Goal: Information Seeking & Learning: Learn about a topic

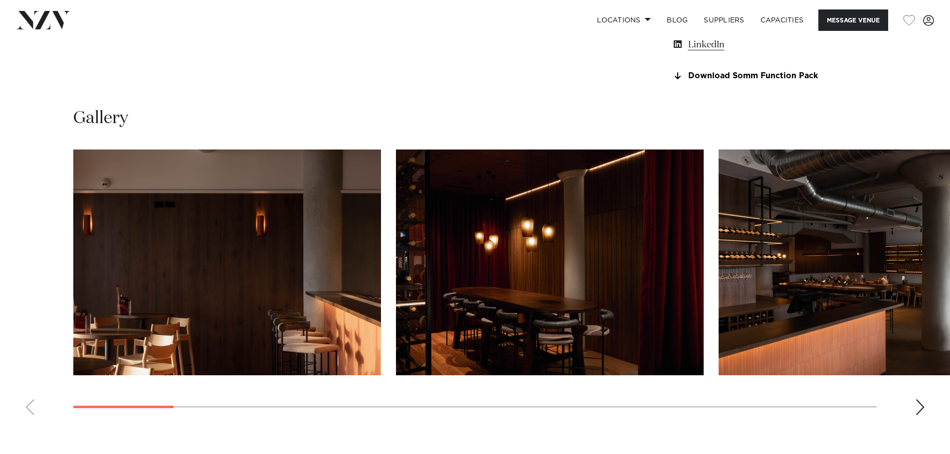
scroll to position [1091, 0]
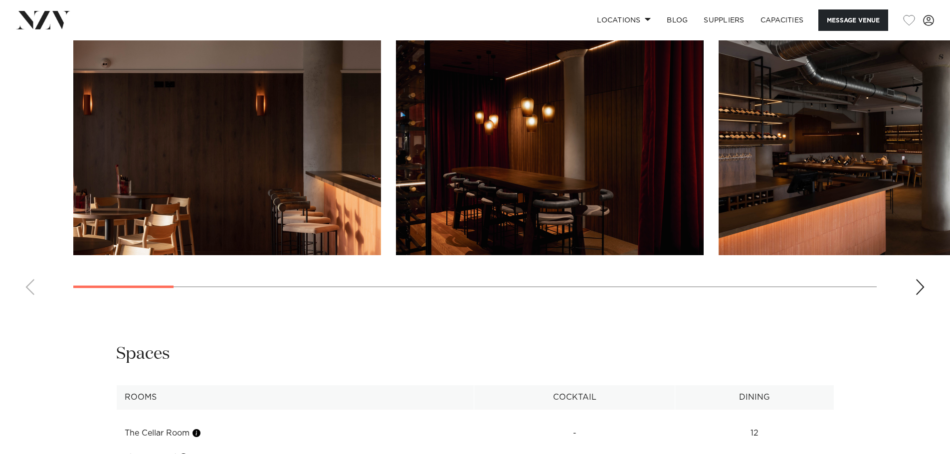
click at [287, 180] on img "1 / 20" at bounding box center [227, 142] width 308 height 226
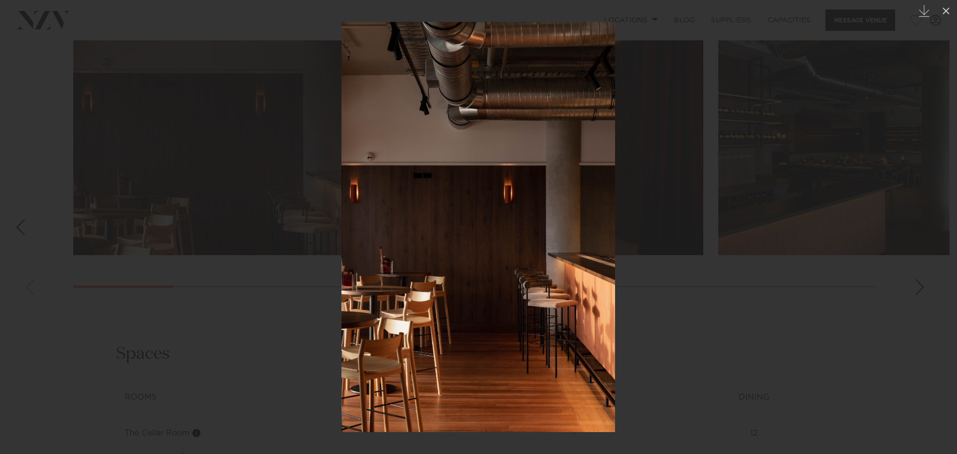
click at [724, 308] on div at bounding box center [478, 227] width 957 height 454
click at [507, 258] on img at bounding box center [478, 227] width 274 height 410
click at [661, 256] on div at bounding box center [478, 227] width 957 height 454
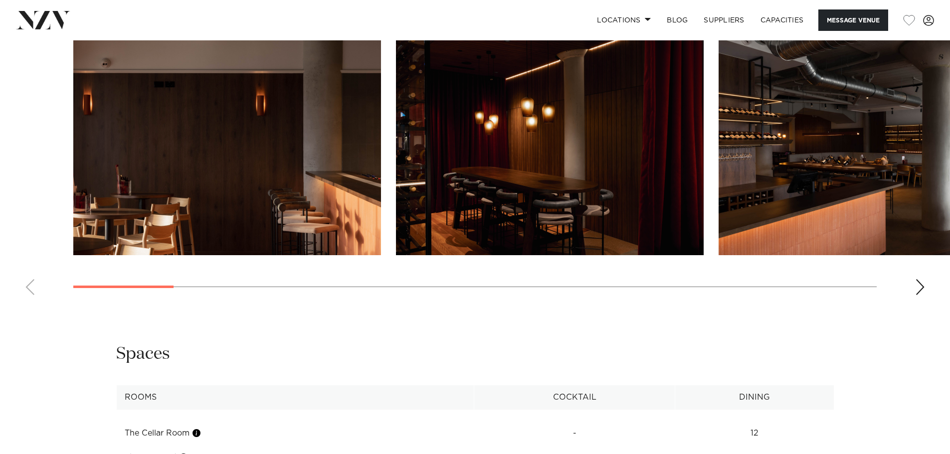
click at [663, 171] on img "2 / 20" at bounding box center [550, 142] width 308 height 226
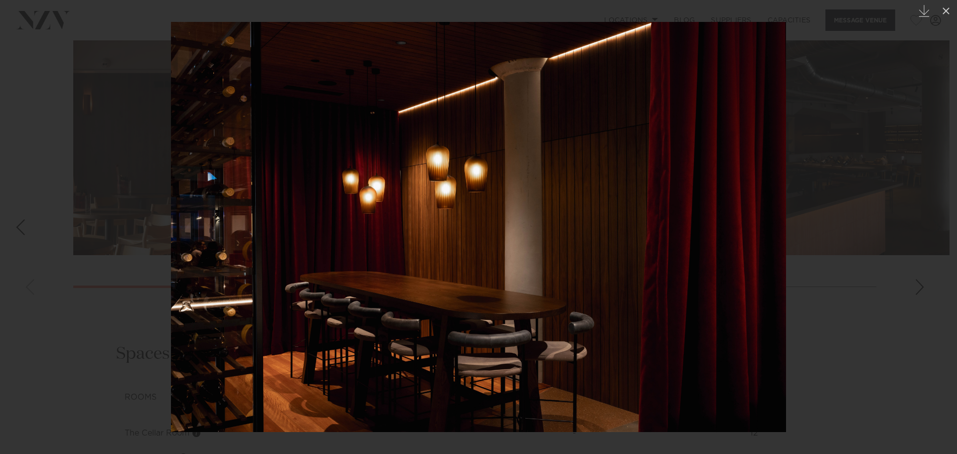
click at [820, 225] on div at bounding box center [478, 227] width 957 height 454
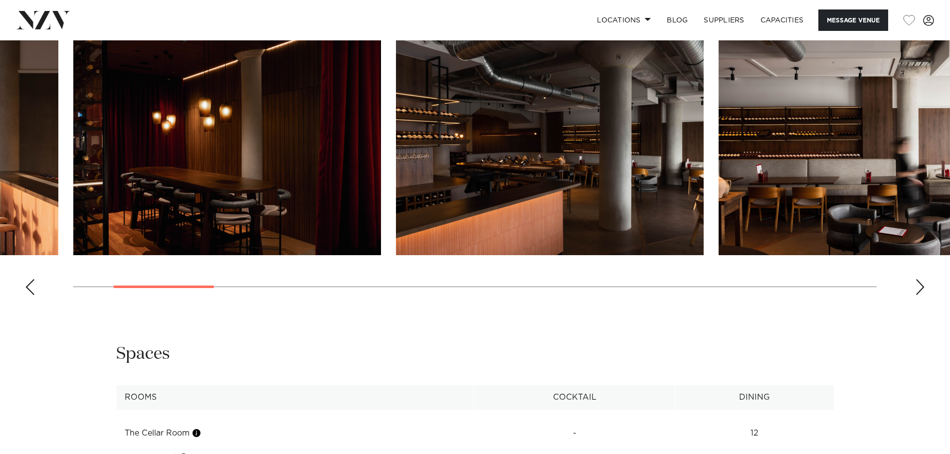
click at [917, 286] on div "Next slide" at bounding box center [920, 287] width 10 height 16
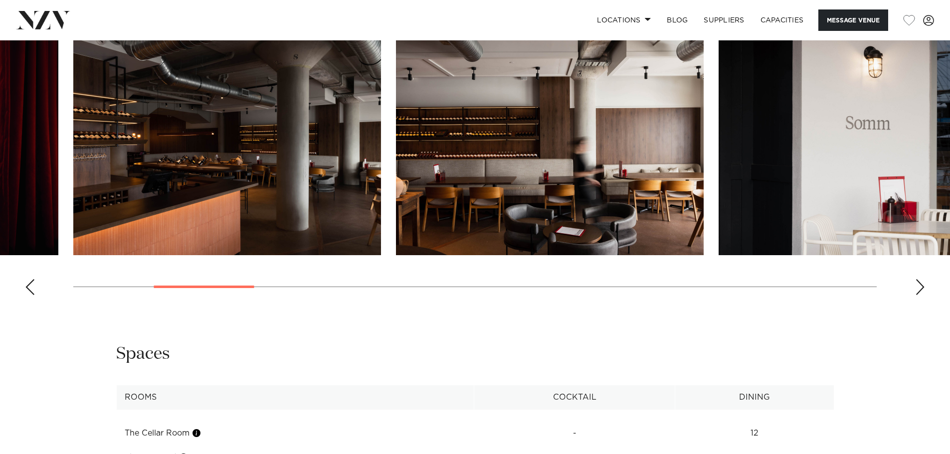
click at [917, 286] on div "Next slide" at bounding box center [920, 287] width 10 height 16
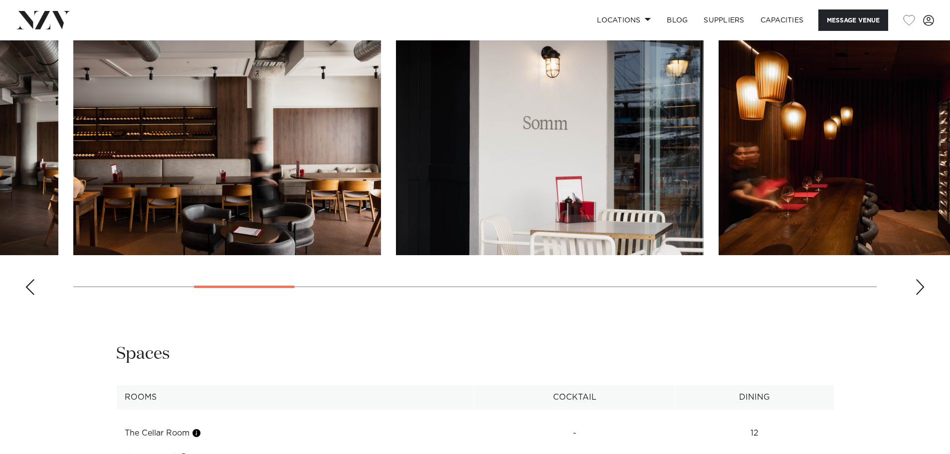
click at [917, 286] on div "Next slide" at bounding box center [920, 287] width 10 height 16
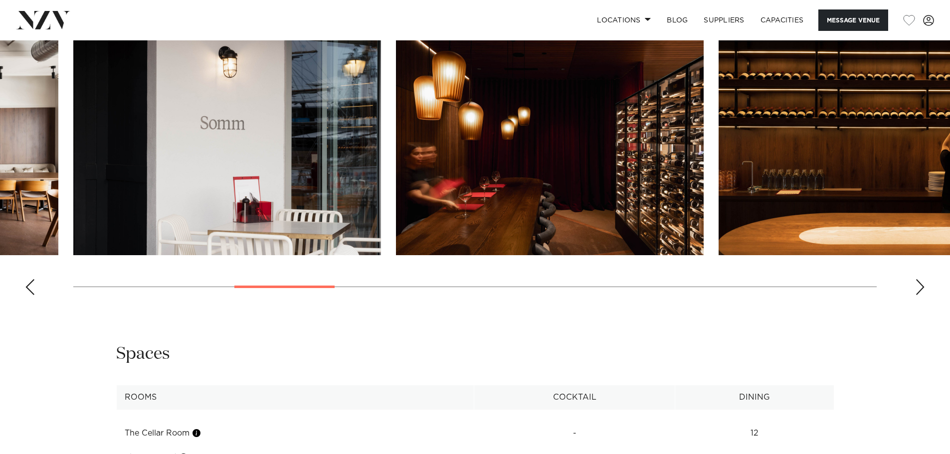
click at [917, 286] on div "Next slide" at bounding box center [920, 287] width 10 height 16
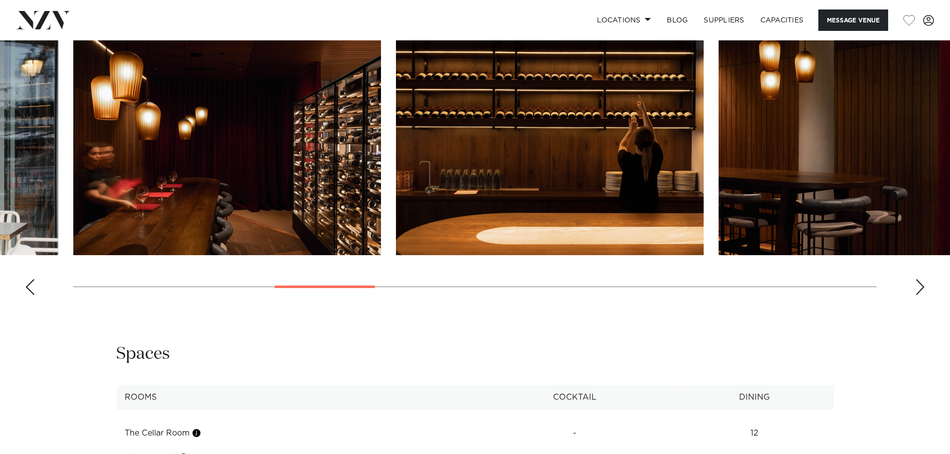
click at [917, 286] on div "Next slide" at bounding box center [920, 287] width 10 height 16
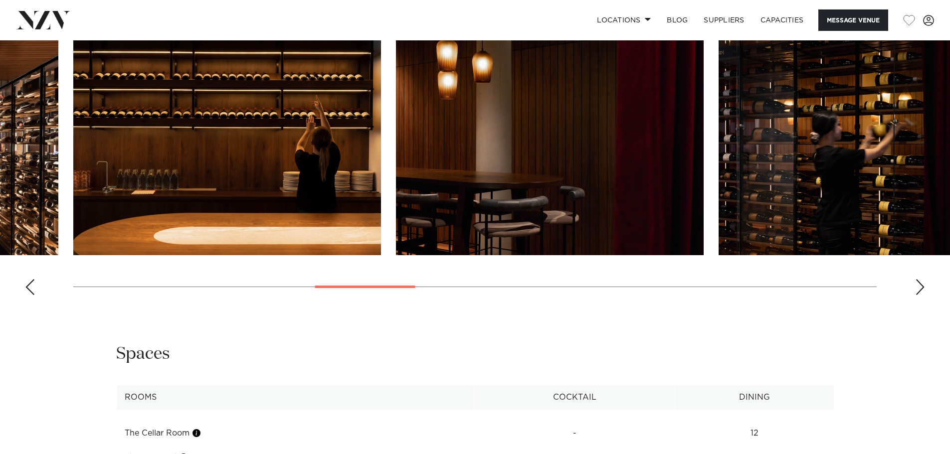
click at [917, 286] on div "Next slide" at bounding box center [920, 287] width 10 height 16
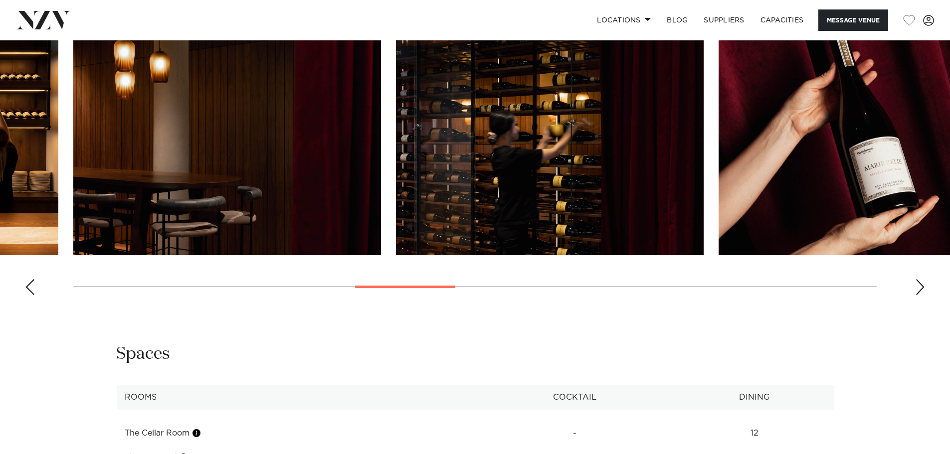
click at [917, 286] on div "Next slide" at bounding box center [920, 287] width 10 height 16
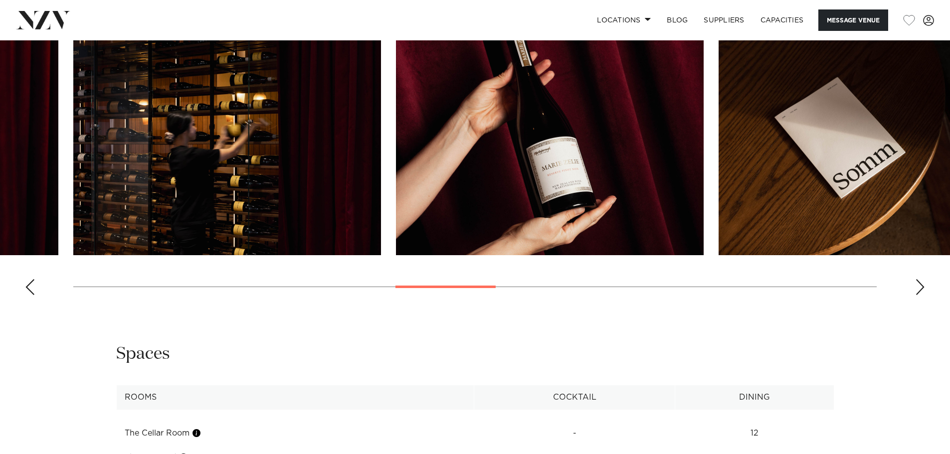
click at [917, 286] on div "Next slide" at bounding box center [920, 287] width 10 height 16
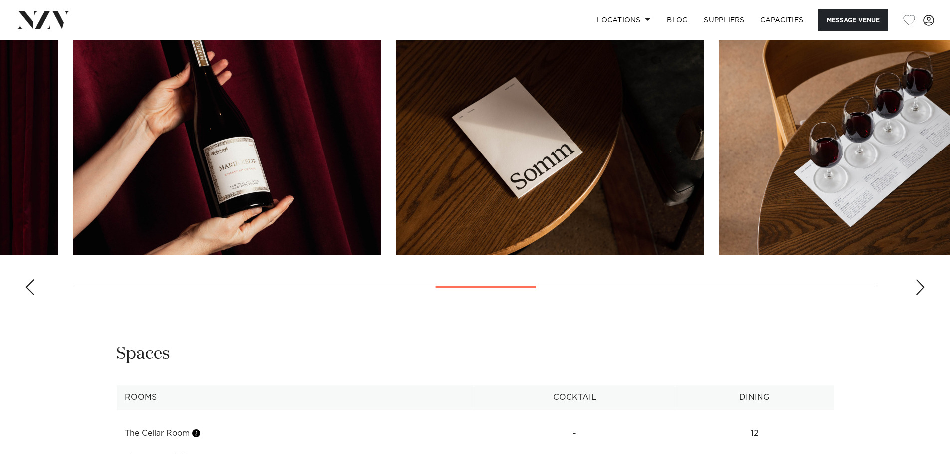
click at [917, 286] on div "Next slide" at bounding box center [920, 287] width 10 height 16
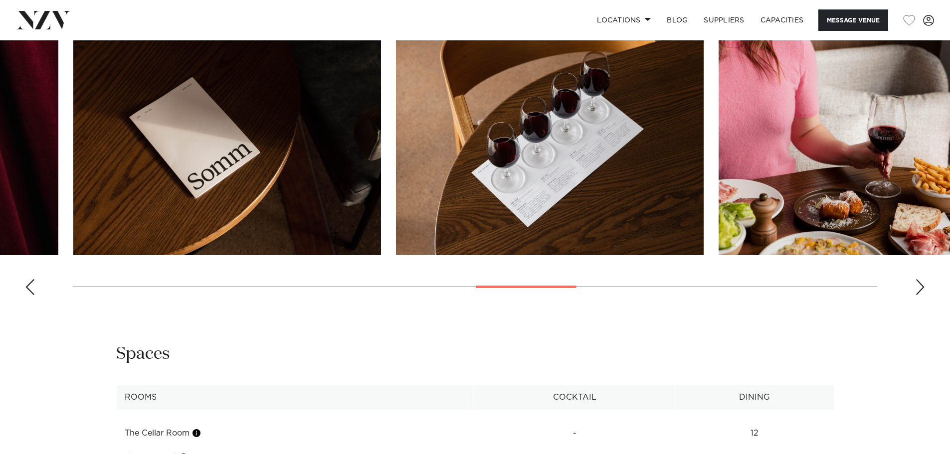
click at [917, 286] on div "Next slide" at bounding box center [920, 287] width 10 height 16
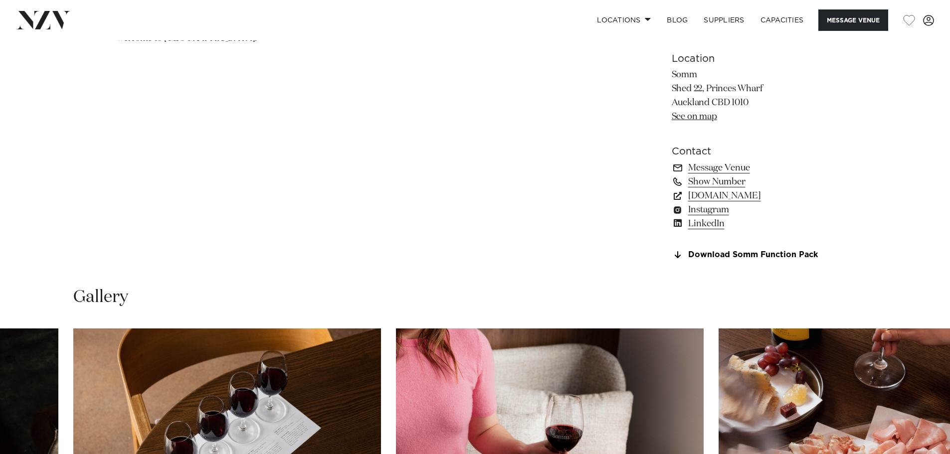
scroll to position [393, 0]
